Goal: Task Accomplishment & Management: Manage account settings

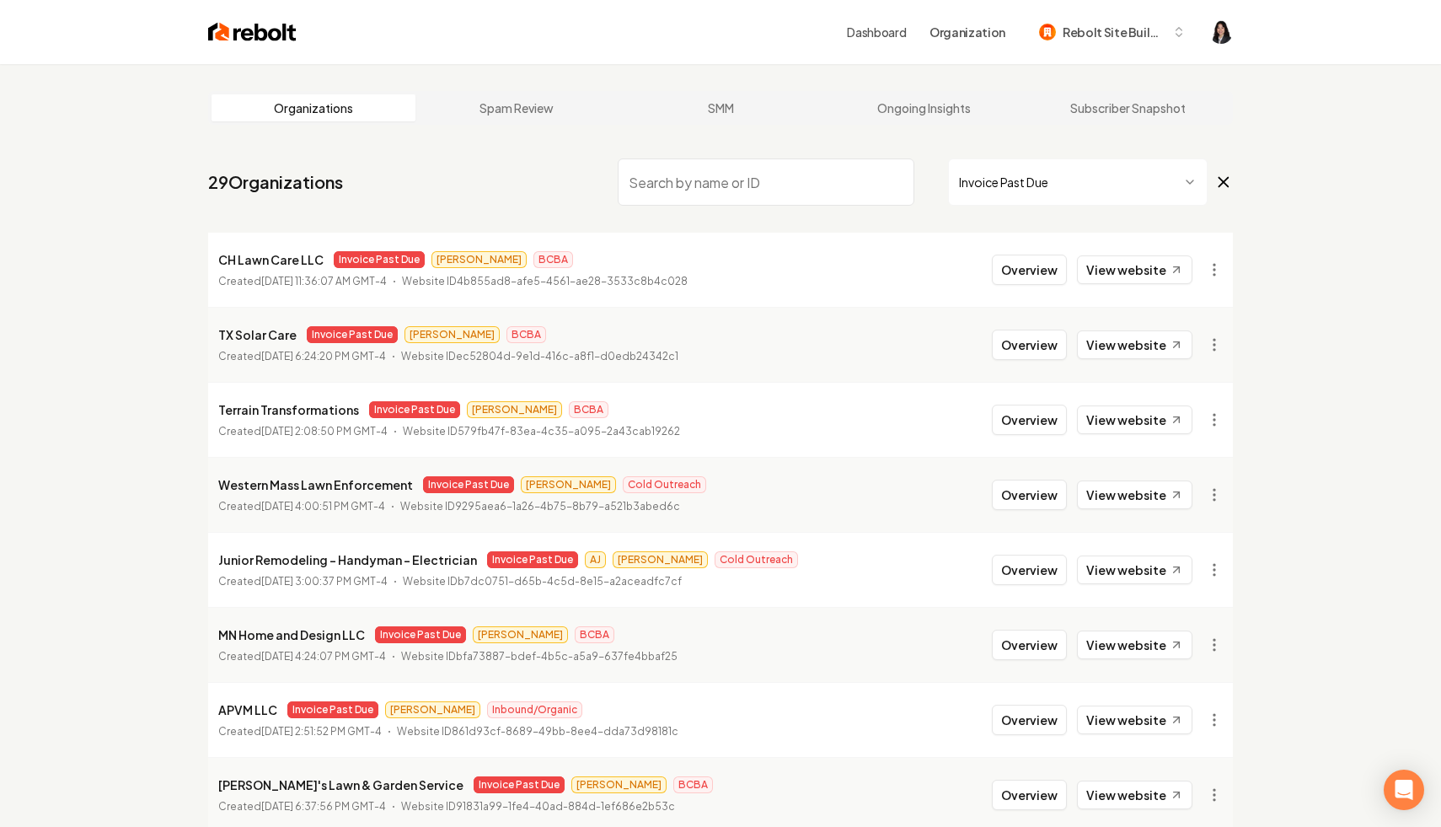
click at [1226, 177] on icon at bounding box center [1224, 182] width 19 height 20
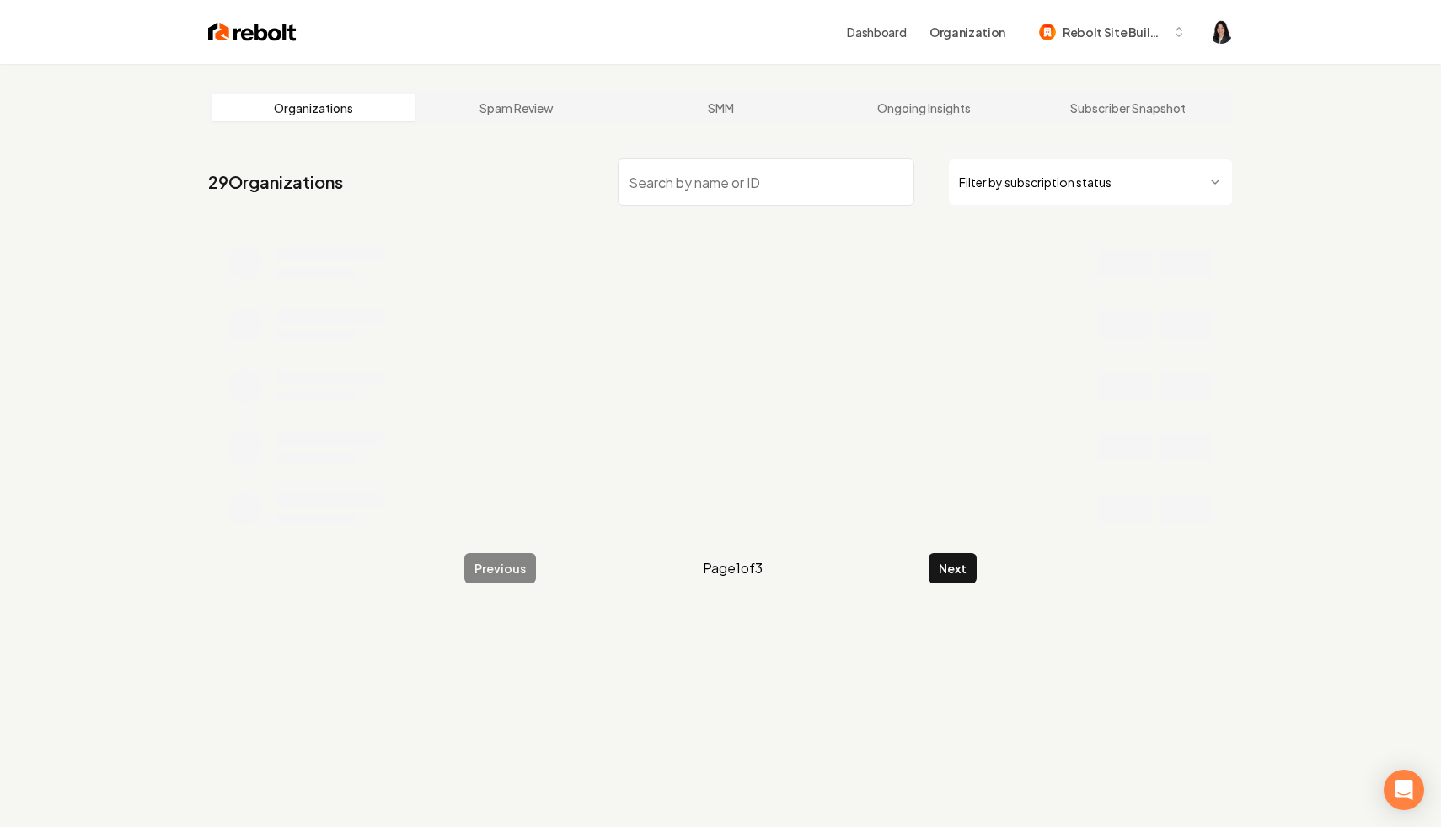
click at [700, 180] on input "search" at bounding box center [766, 181] width 297 height 47
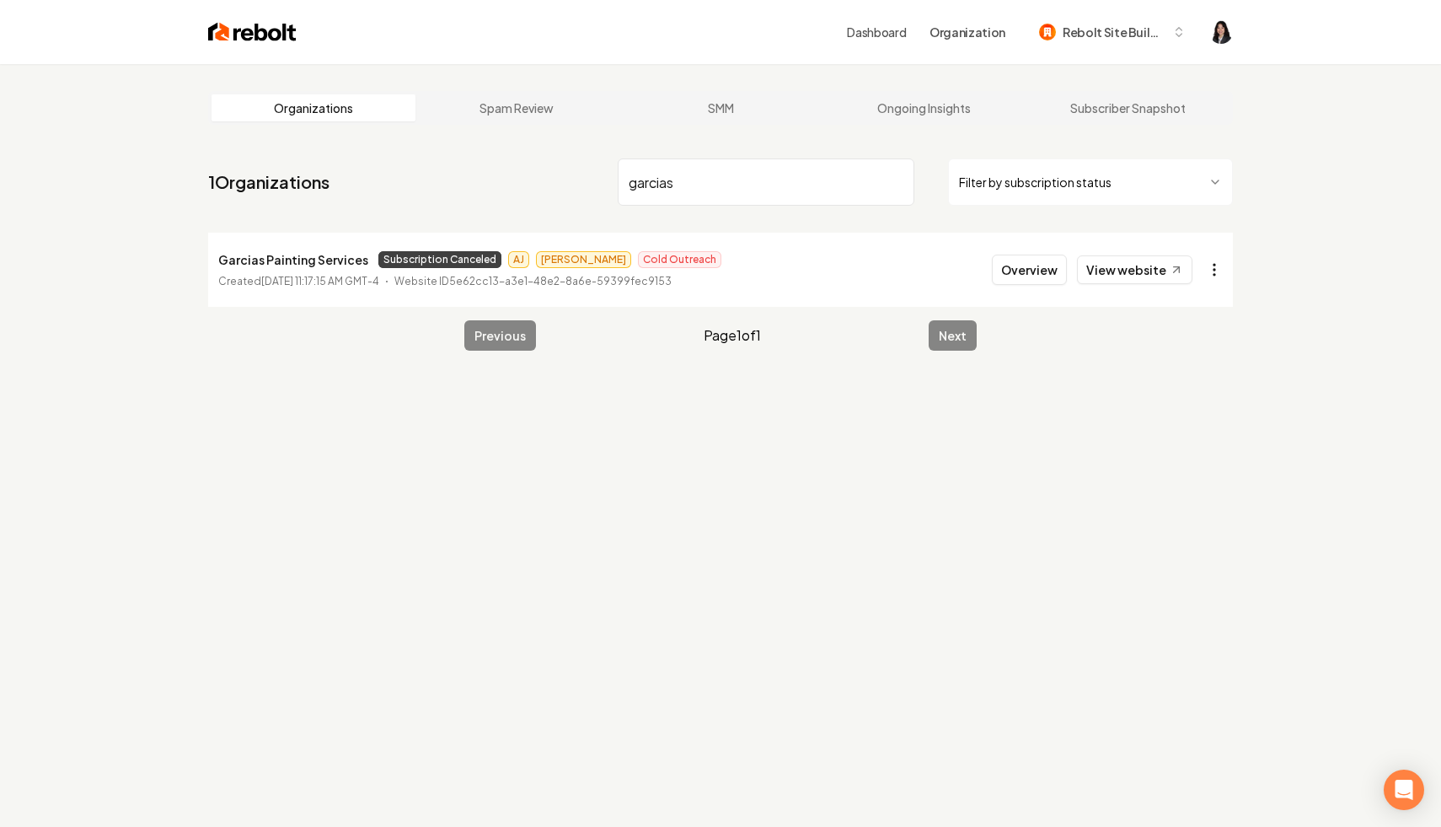
type input "garcias"
click at [1216, 280] on html "Dashboard Organization Rebolt Site Builder Organizations Spam Review SMM Ongoin…" at bounding box center [720, 413] width 1441 height 827
click at [1197, 413] on link "View in Stripe" at bounding box center [1173, 415] width 107 height 27
click at [897, 180] on input "garcias" at bounding box center [766, 181] width 297 height 47
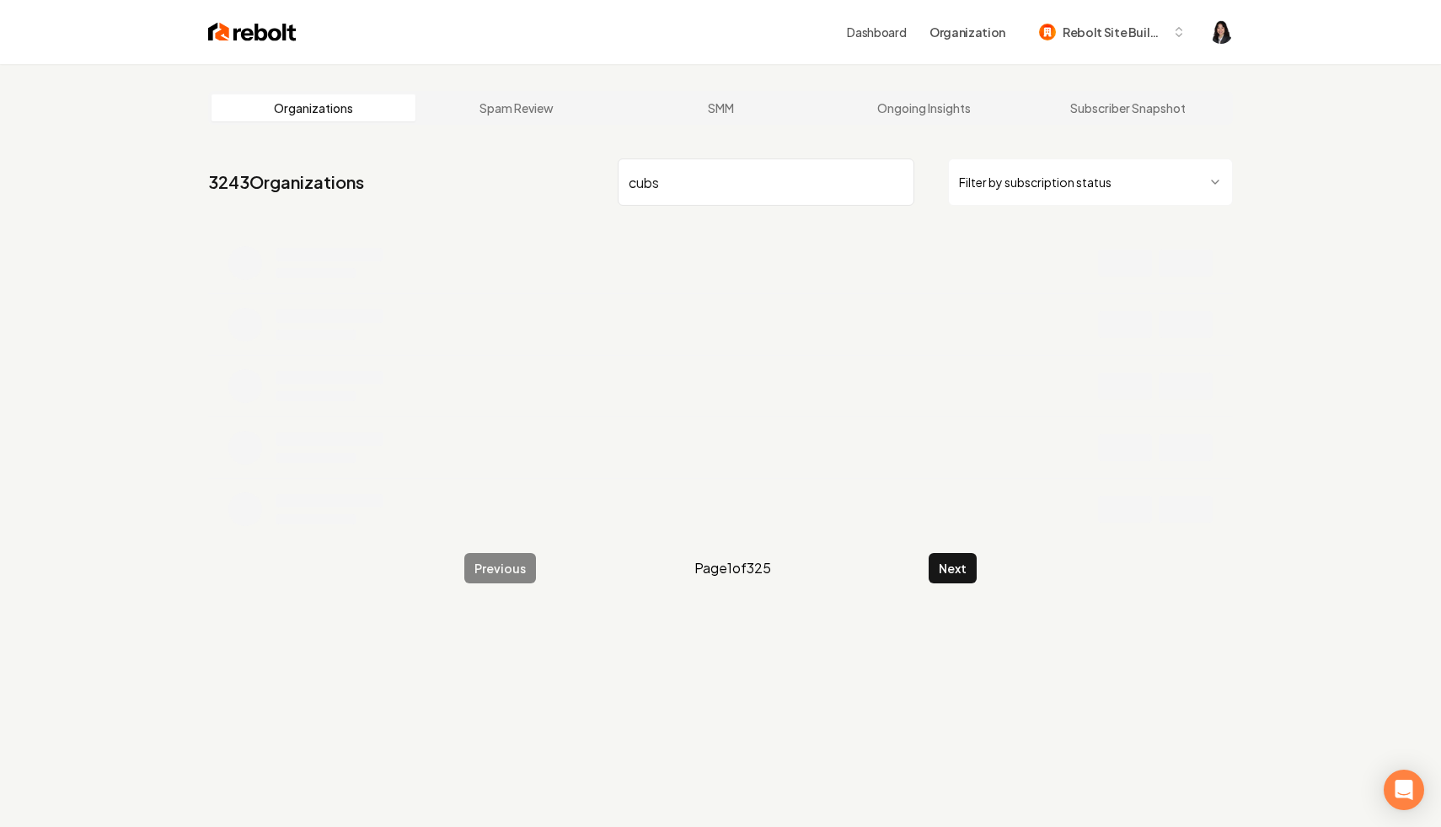
type input "cubs"
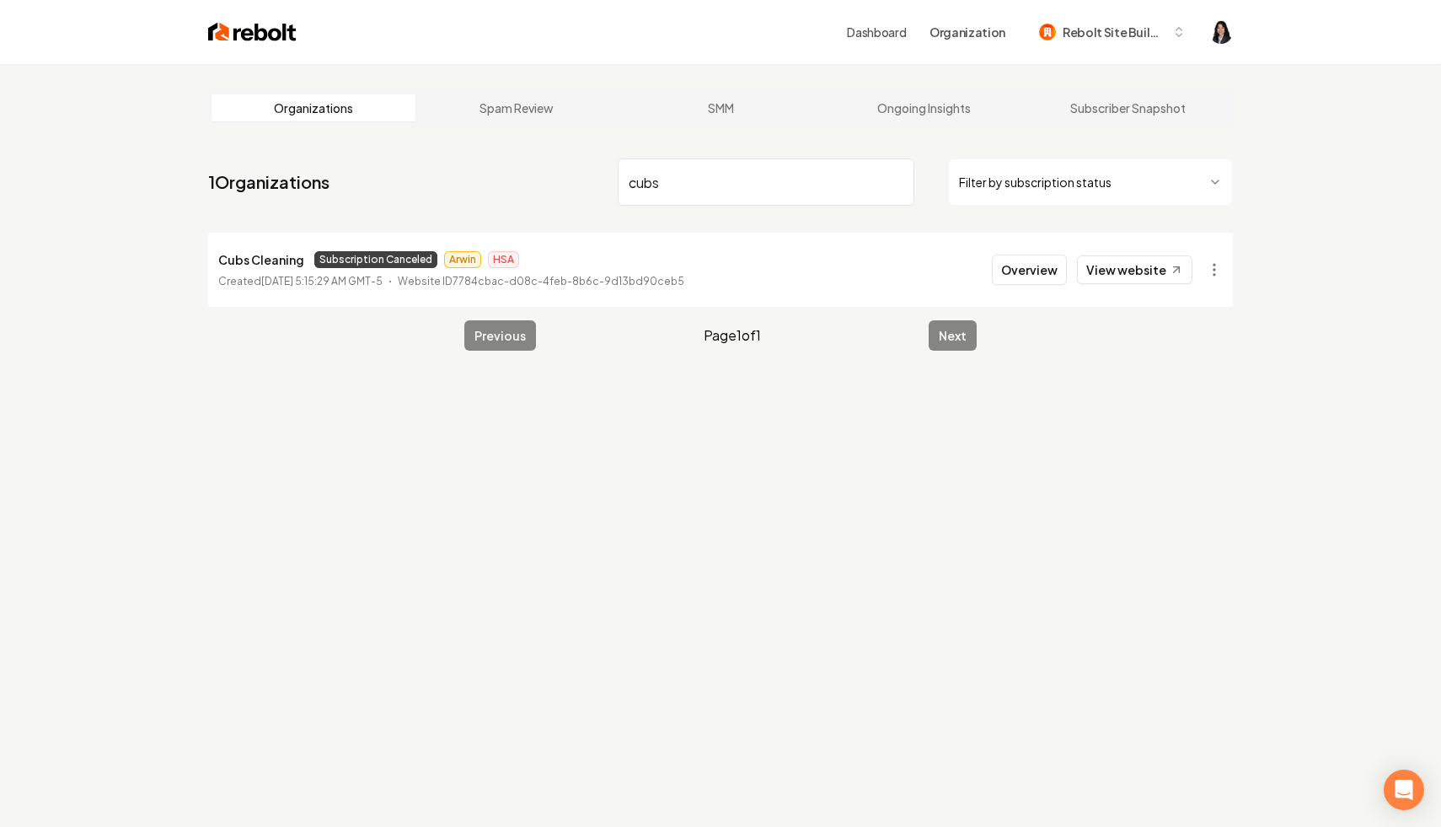
click at [1216, 269] on html "Dashboard Organization Rebolt Site Builder Organizations Spam Review SMM Ongoin…" at bounding box center [720, 413] width 1441 height 827
click at [1196, 416] on link "View in Stripe" at bounding box center [1173, 415] width 107 height 27
click at [1198, 188] on html "Dashboard Organization Rebolt Site Builder Organizations Spam Review SMM Ongoin…" at bounding box center [720, 413] width 1441 height 827
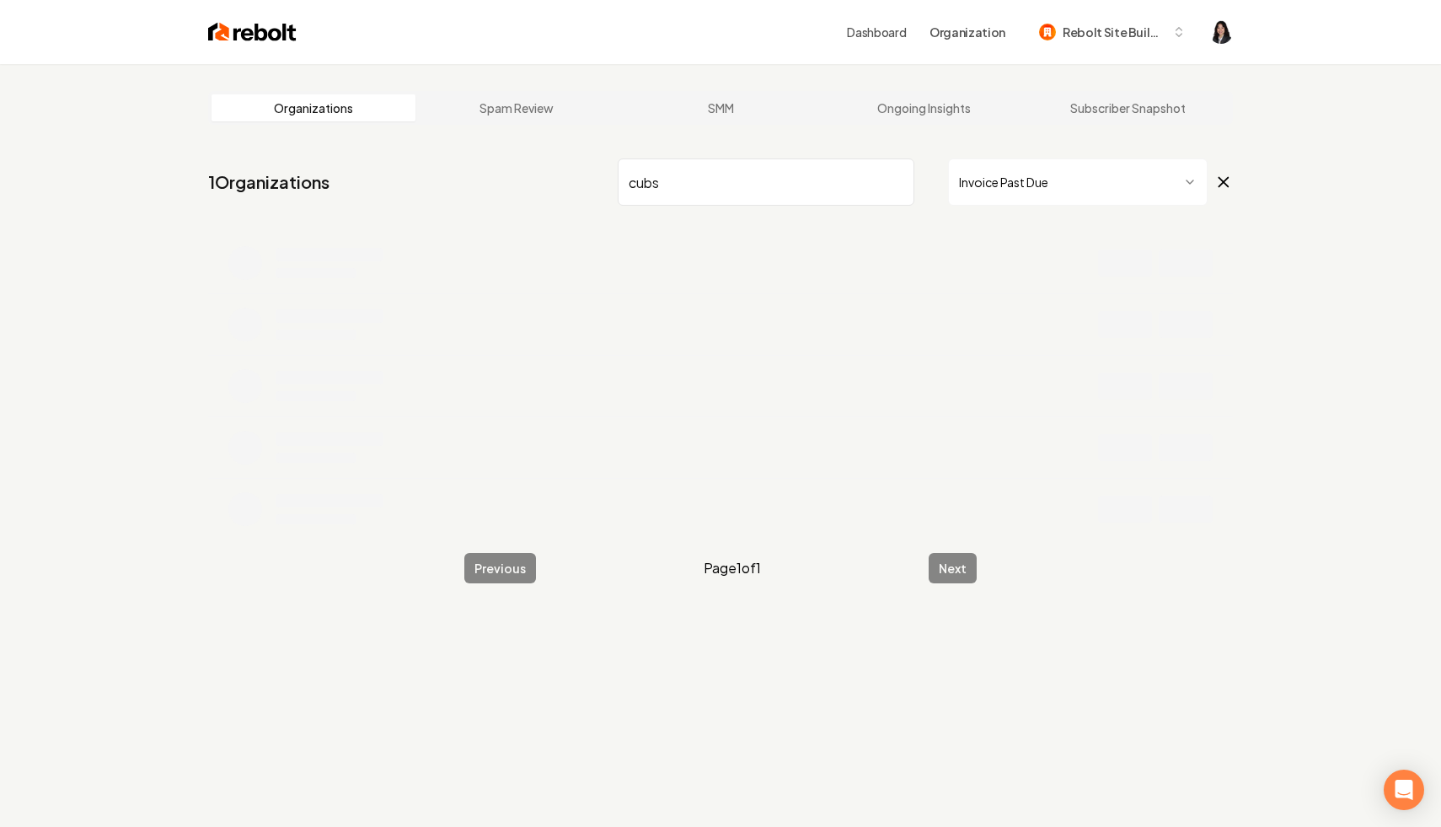
click at [896, 183] on input "cubs" at bounding box center [766, 181] width 297 height 47
